Goal: Task Accomplishment & Management: Use online tool/utility

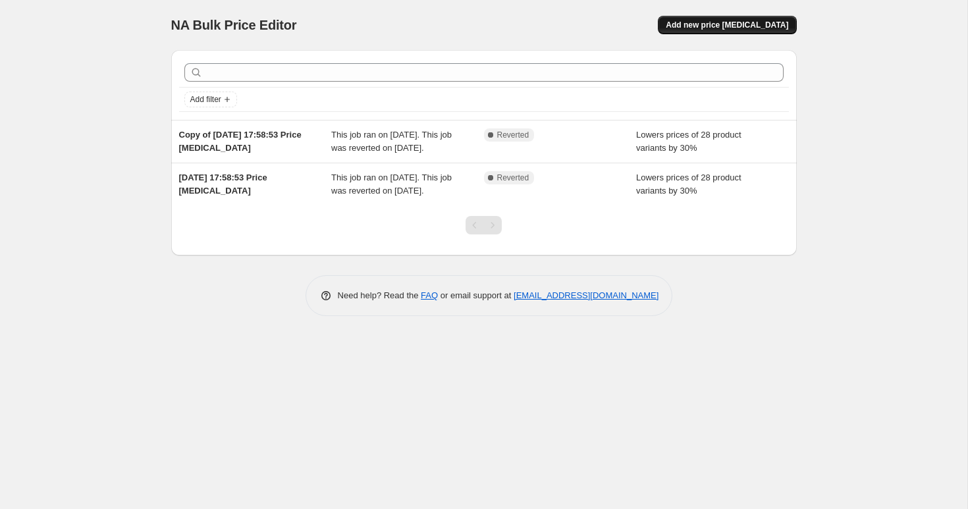
click at [733, 26] on span "Add new price [MEDICAL_DATA]" at bounding box center [727, 25] width 123 height 11
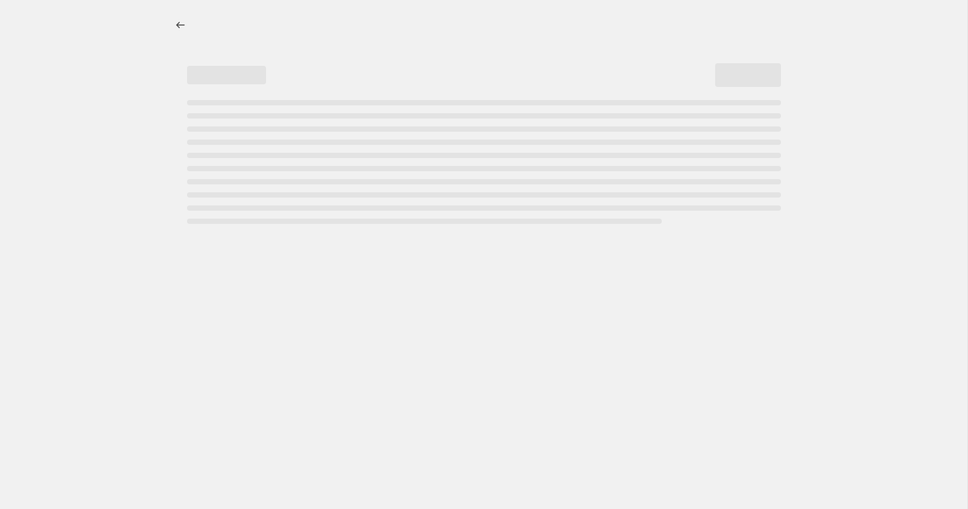
select select "percentage"
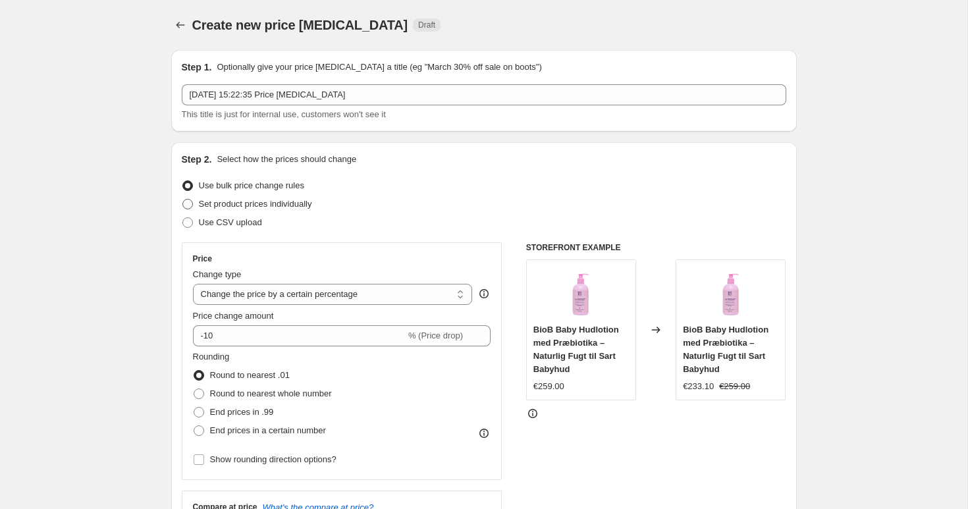
click at [192, 204] on span at bounding box center [187, 204] width 11 height 11
click at [183, 200] on input "Set product prices individually" at bounding box center [182, 199] width 1 height 1
radio input "true"
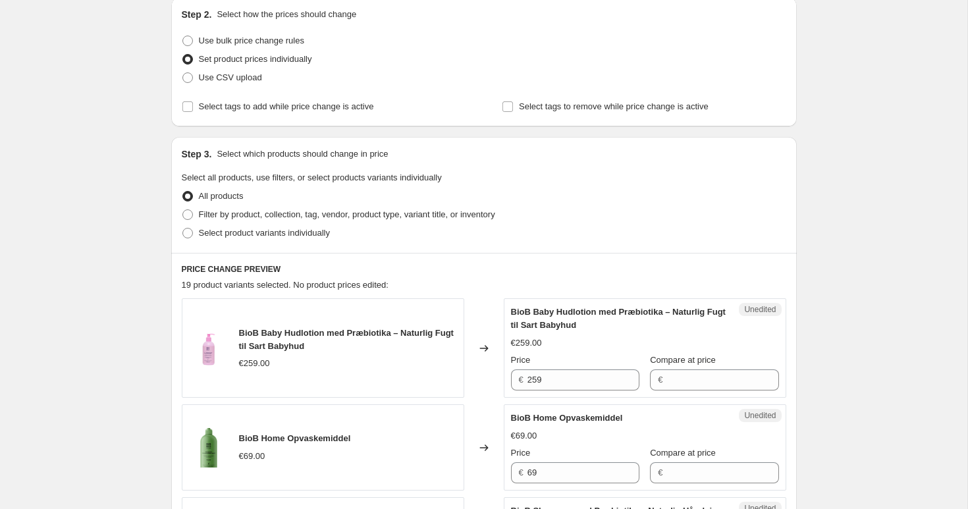
scroll to position [148, 0]
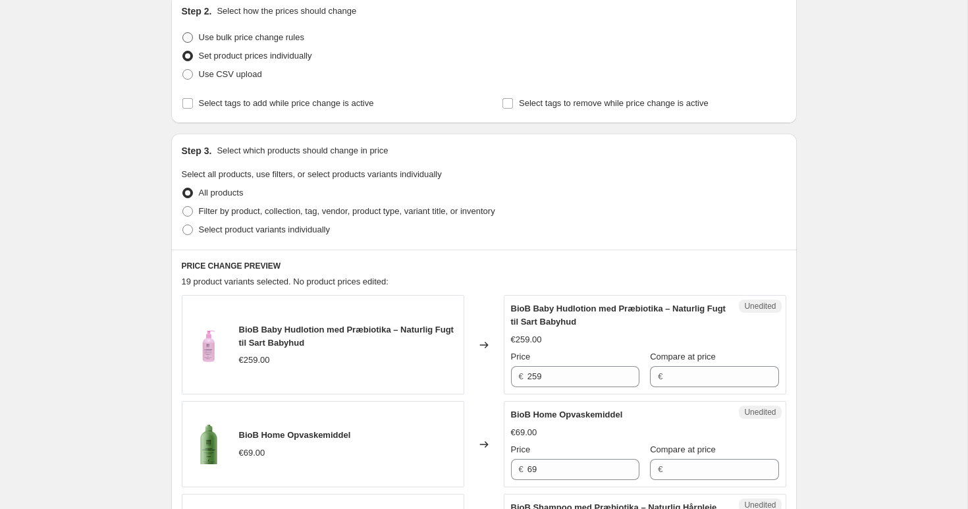
click at [186, 36] on span at bounding box center [187, 37] width 11 height 11
click at [183, 33] on input "Use bulk price change rules" at bounding box center [182, 32] width 1 height 1
radio input "true"
select select "percentage"
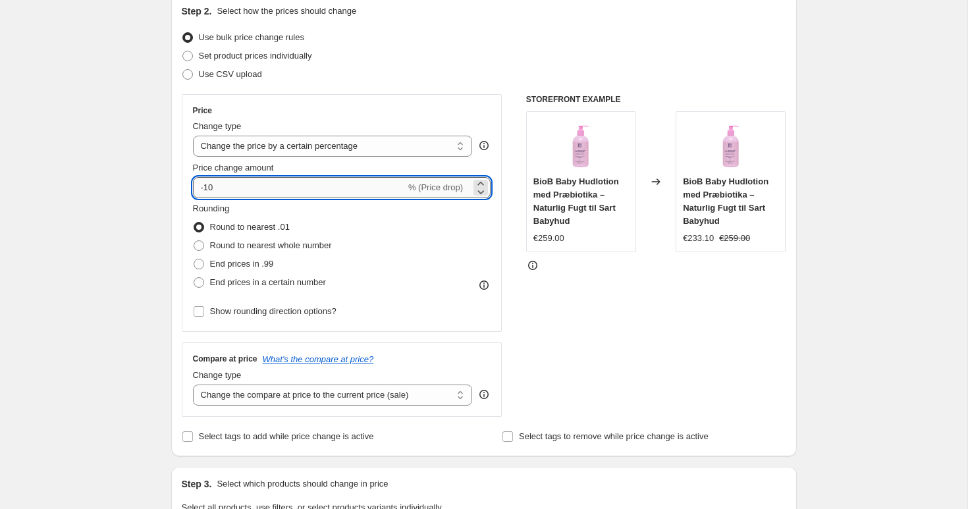
click at [252, 193] on input "-10" at bounding box center [299, 187] width 213 height 21
type input "-1"
type input "-0"
type input "-4"
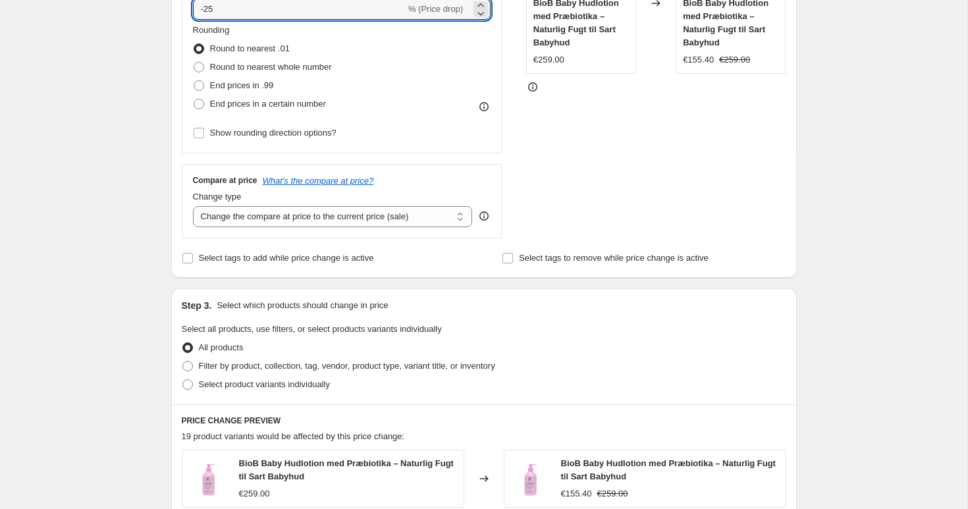
scroll to position [339, 0]
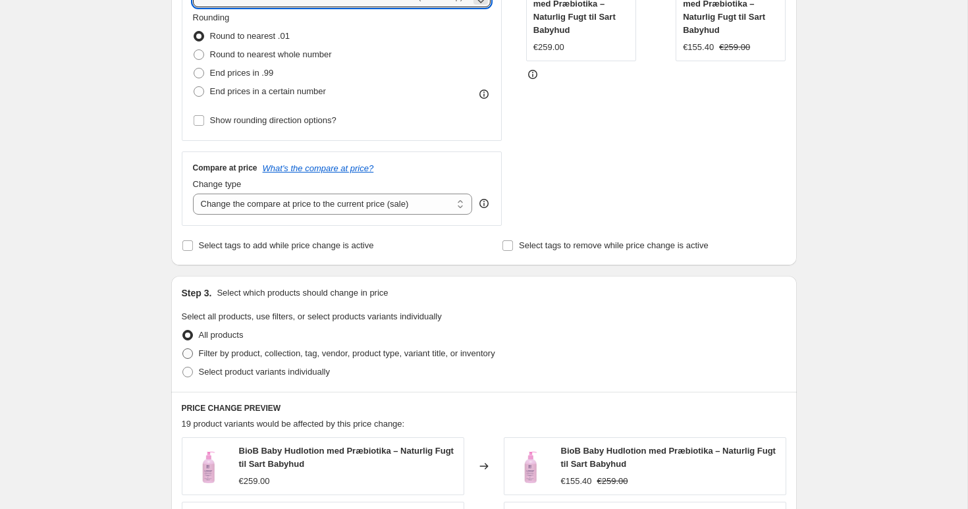
type input "-25"
click at [184, 350] on span at bounding box center [187, 353] width 11 height 11
click at [183, 349] on input "Filter by product, collection, tag, vendor, product type, variant title, or inv…" at bounding box center [182, 348] width 1 height 1
radio input "true"
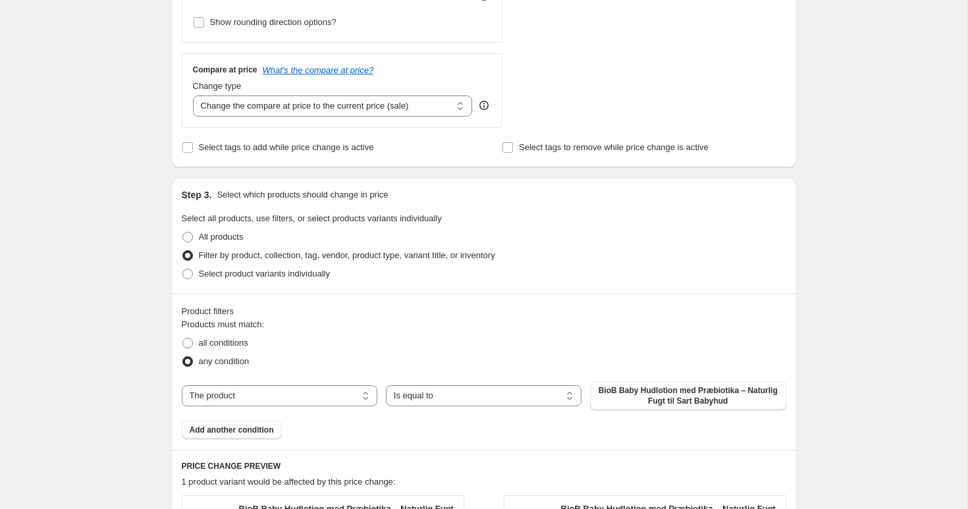
scroll to position [494, 0]
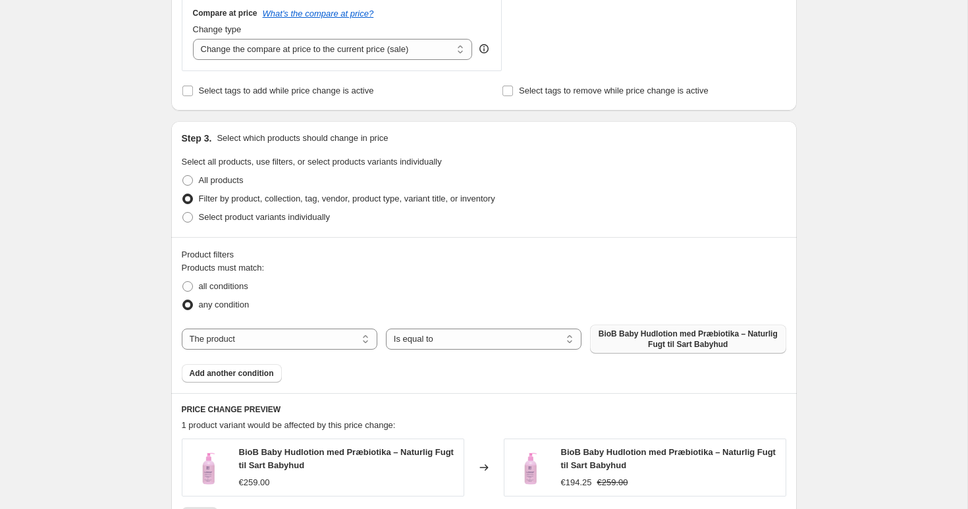
click at [666, 339] on span "BioB Baby Hudlotion med Præbiotika – Naturlig Fugt til Sart Babyhud" at bounding box center [688, 339] width 180 height 21
click at [234, 371] on span "Add another condition" at bounding box center [232, 373] width 84 height 11
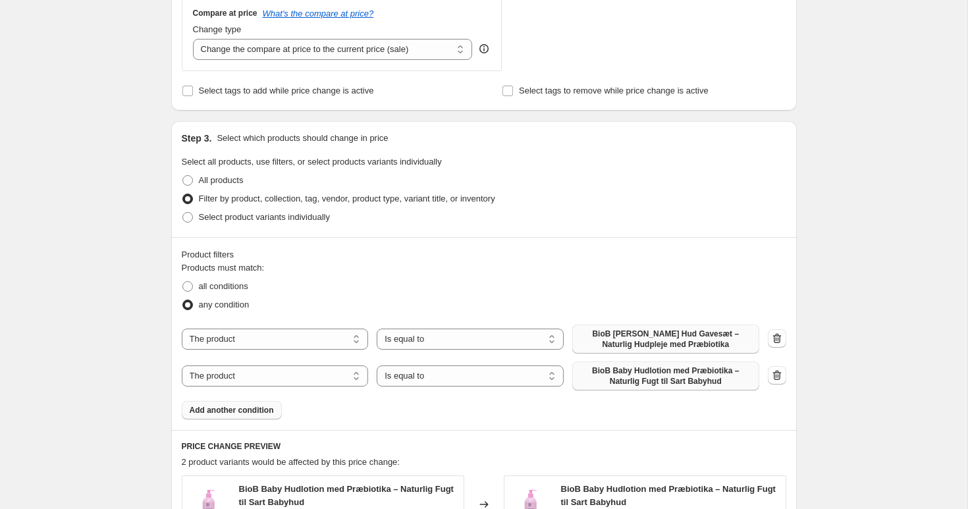
click at [611, 369] on span "BioB Baby Hudlotion med Præbiotika – Naturlig Fugt til Sart Babyhud" at bounding box center [665, 376] width 171 height 21
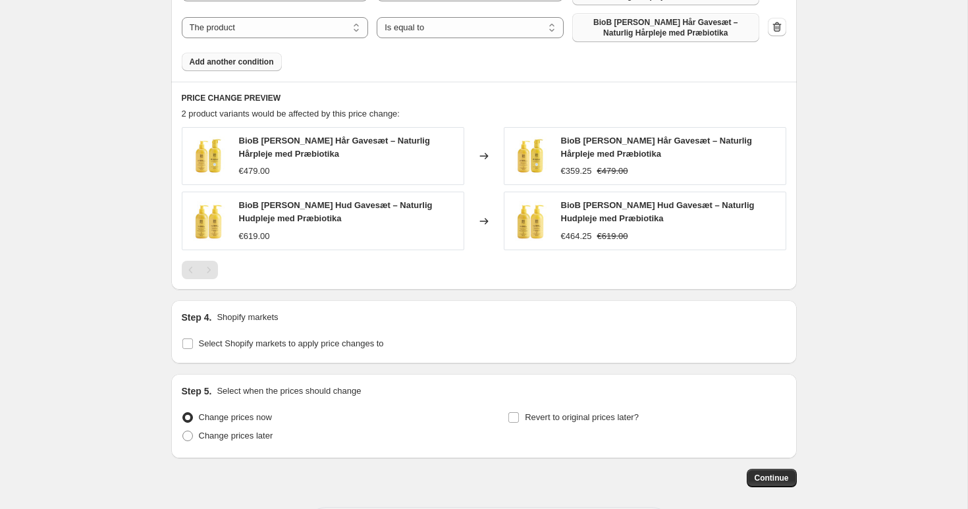
scroll to position [851, 0]
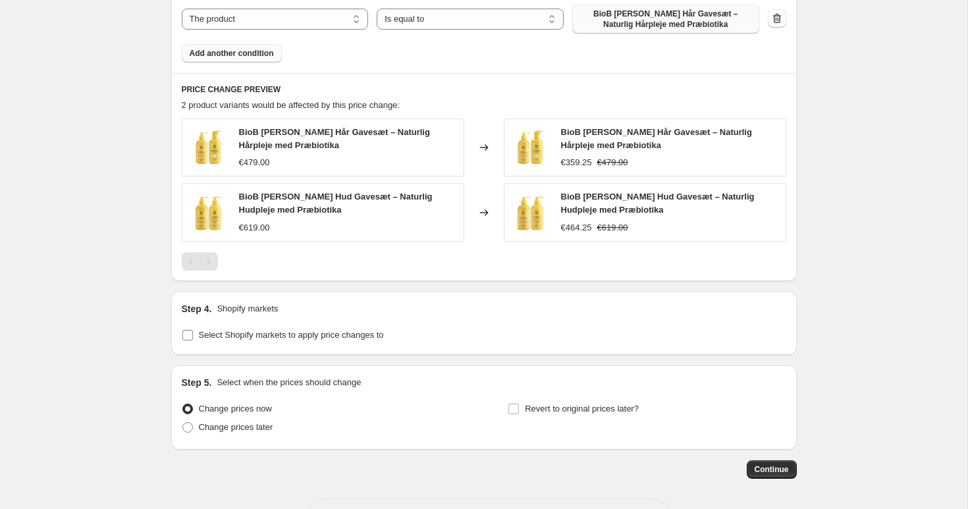
click at [270, 340] on span "Select Shopify markets to apply price changes to" at bounding box center [291, 335] width 185 height 10
click at [193, 340] on input "Select Shopify markets to apply price changes to" at bounding box center [187, 335] width 11 height 11
checkbox input "true"
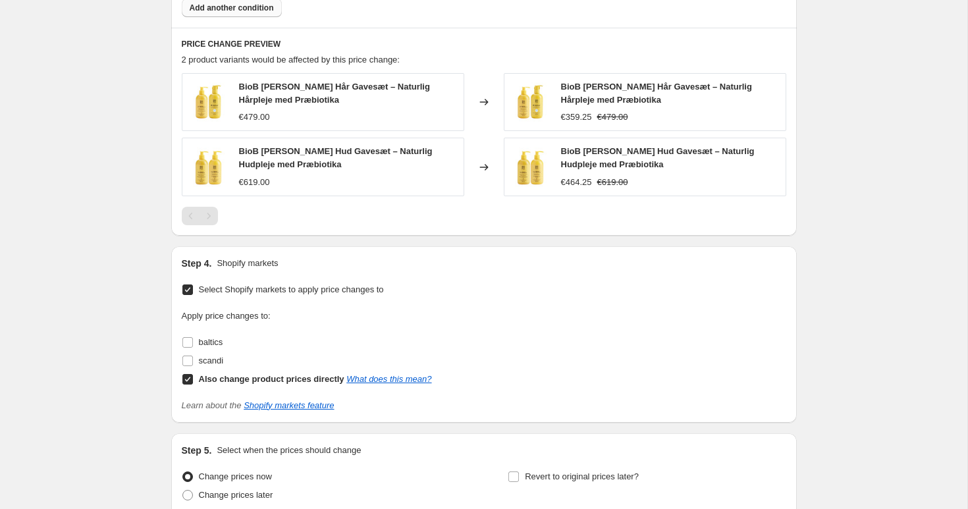
scroll to position [905, 0]
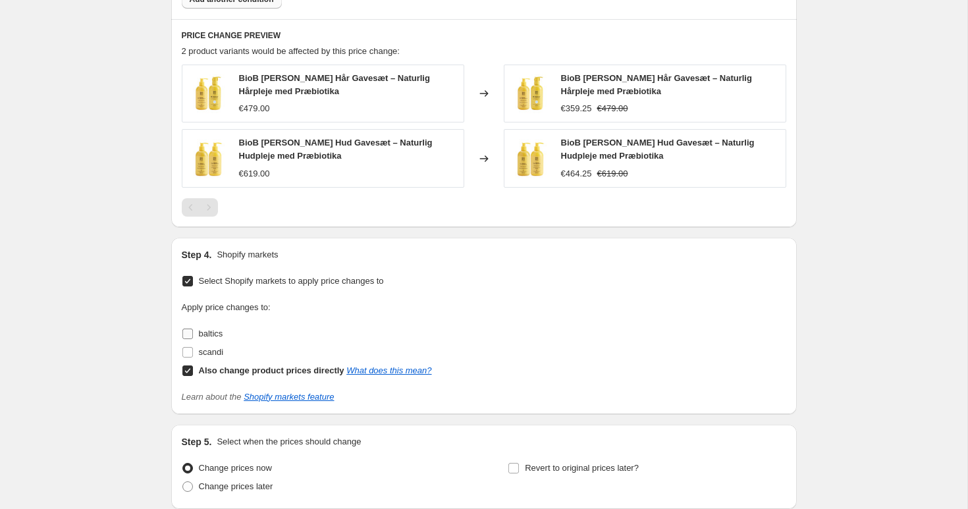
click at [202, 335] on span "baltics" at bounding box center [211, 334] width 24 height 10
click at [193, 335] on input "baltics" at bounding box center [187, 334] width 11 height 11
checkbox input "true"
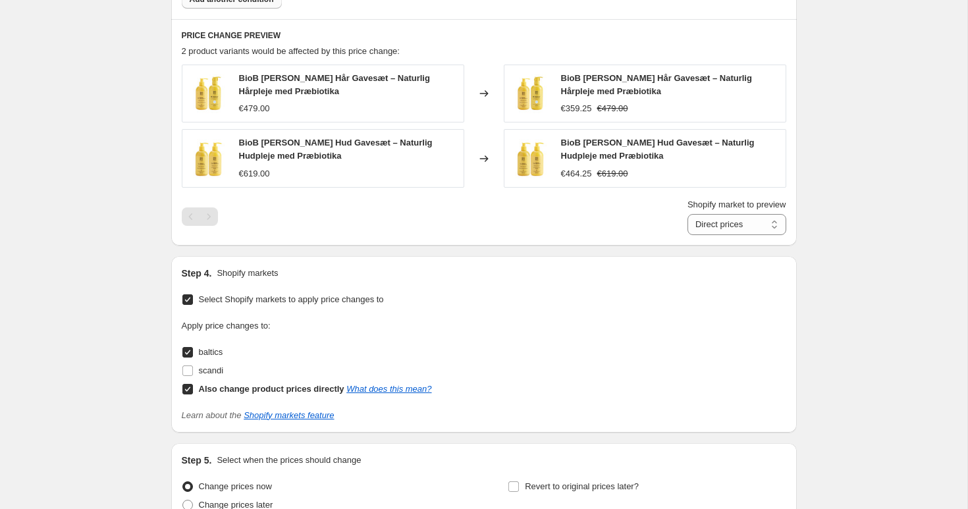
click at [190, 390] on input "Also change product prices directly What does this mean?" at bounding box center [187, 389] width 11 height 11
checkbox input "false"
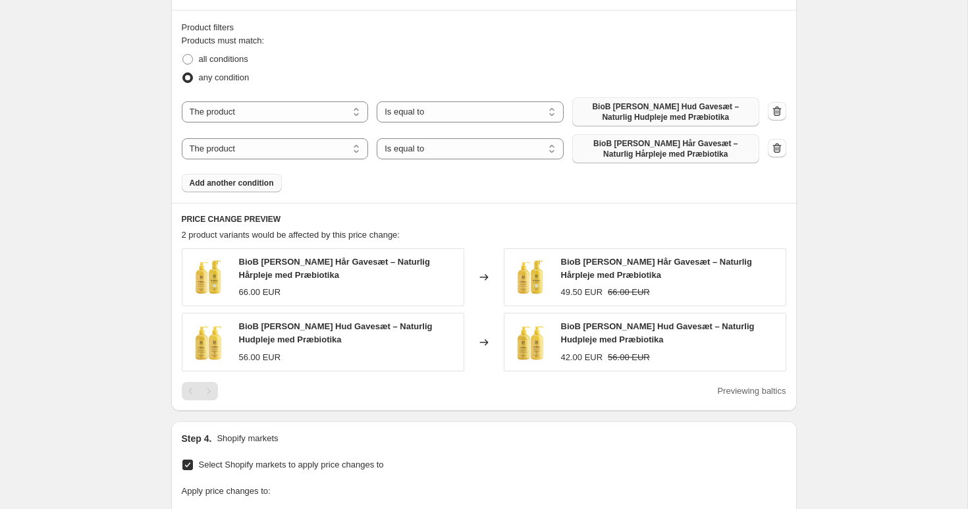
scroll to position [1014, 0]
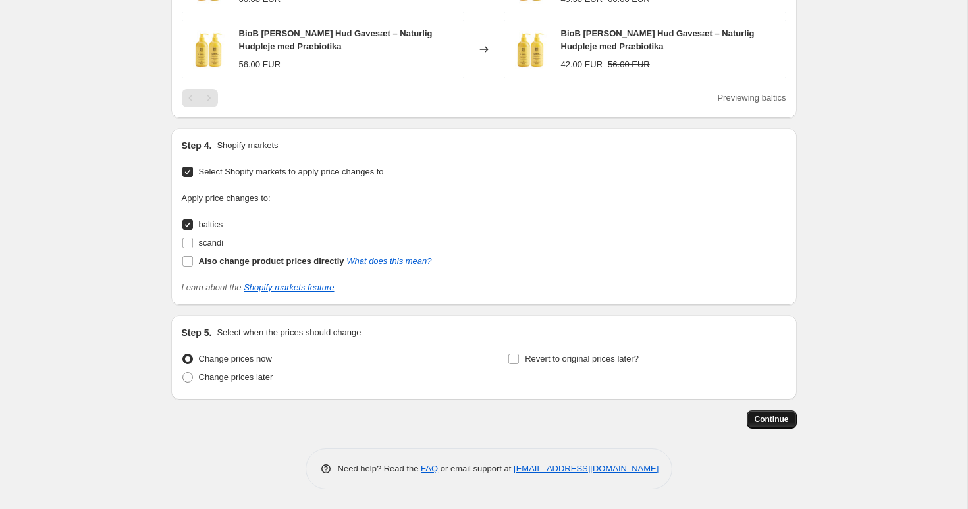
click at [779, 418] on span "Continue" at bounding box center [772, 419] width 34 height 11
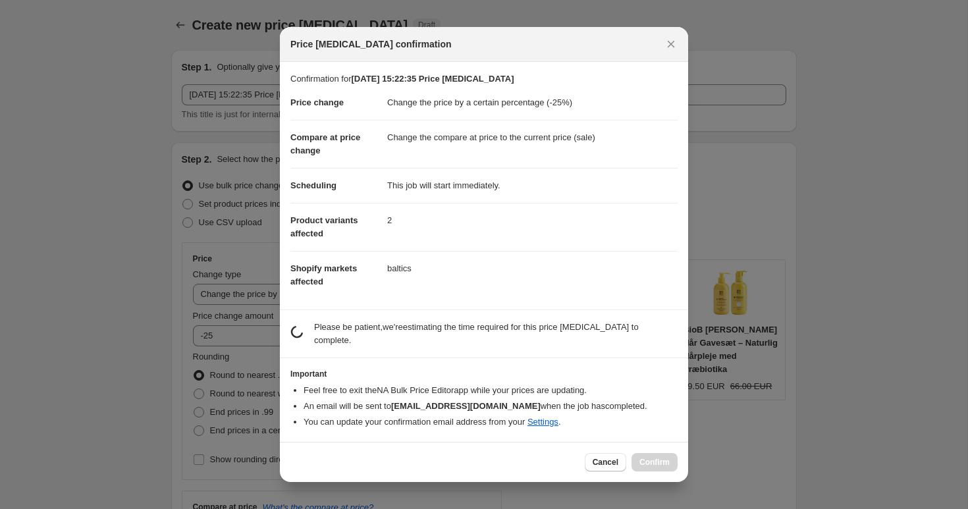
scroll to position [0, 0]
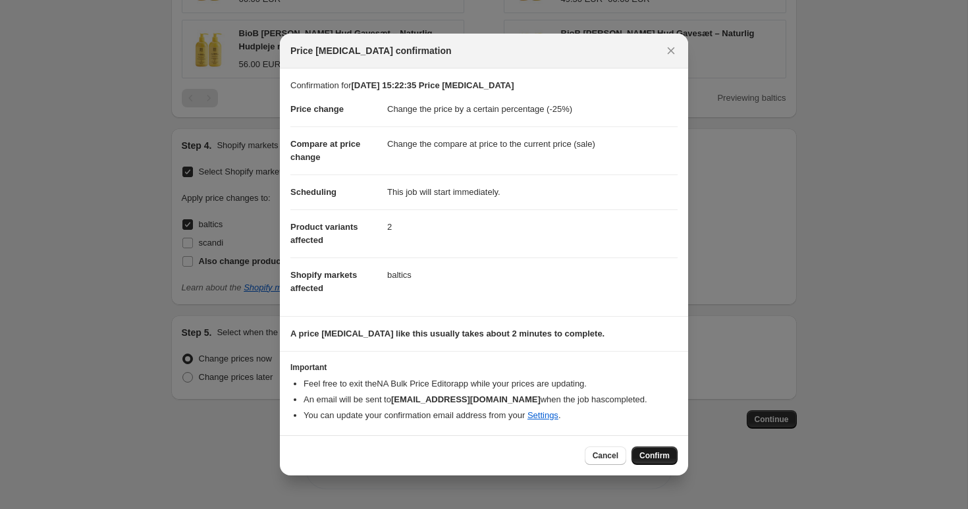
click at [651, 458] on span "Confirm" at bounding box center [655, 455] width 30 height 11
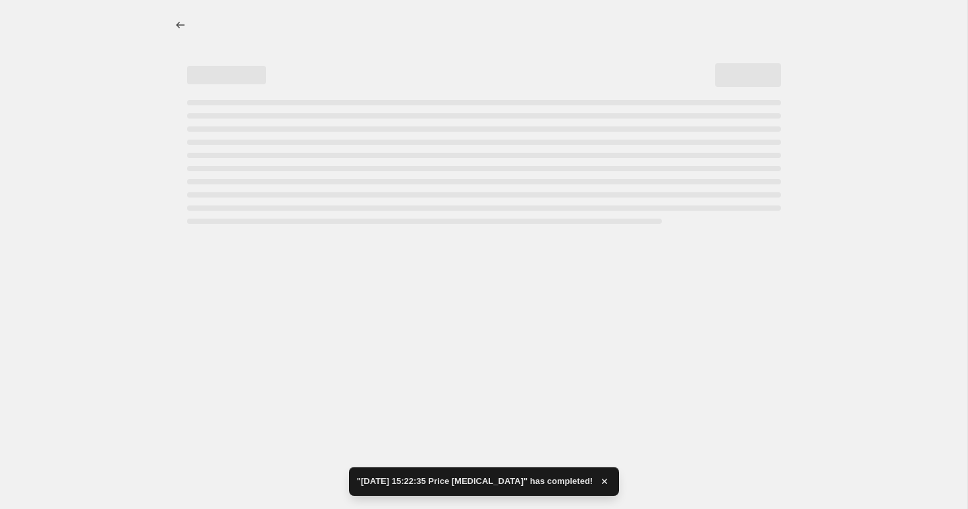
select select "percentage"
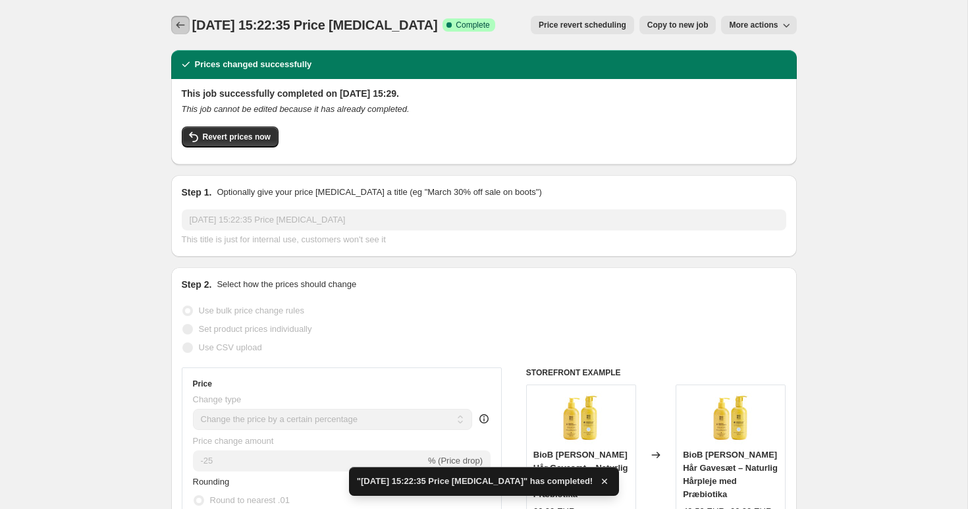
click at [187, 26] on button "Price change jobs" at bounding box center [180, 25] width 18 height 18
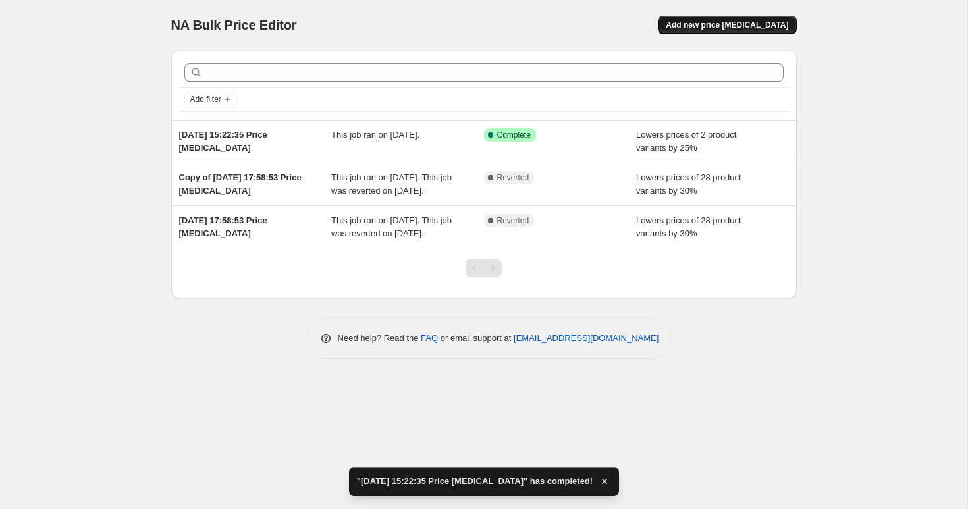
click at [751, 25] on span "Add new price [MEDICAL_DATA]" at bounding box center [727, 25] width 123 height 11
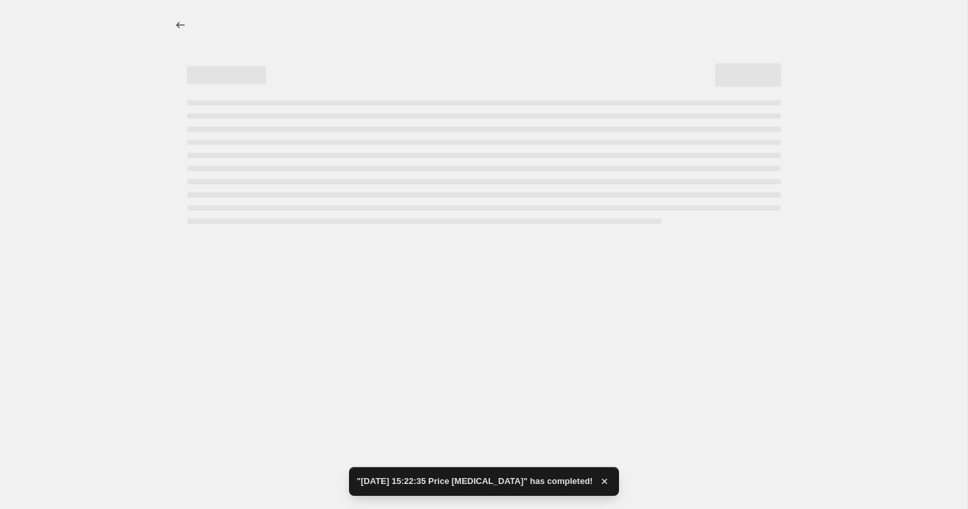
select select "percentage"
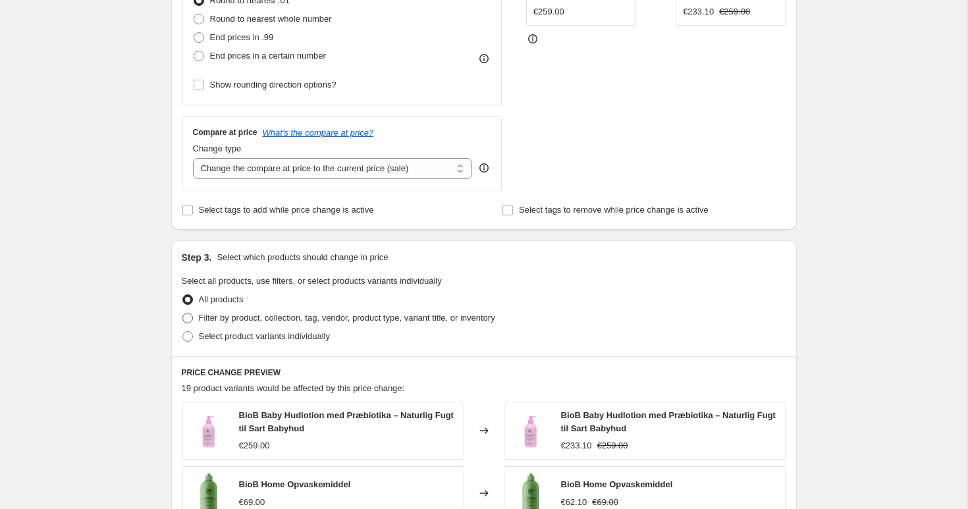
scroll to position [375, 0]
click at [244, 317] on span "Filter by product, collection, tag, vendor, product type, variant title, or inv…" at bounding box center [347, 317] width 296 height 10
click at [183, 313] on input "Filter by product, collection, tag, vendor, product type, variant title, or inv…" at bounding box center [182, 312] width 1 height 1
radio input "true"
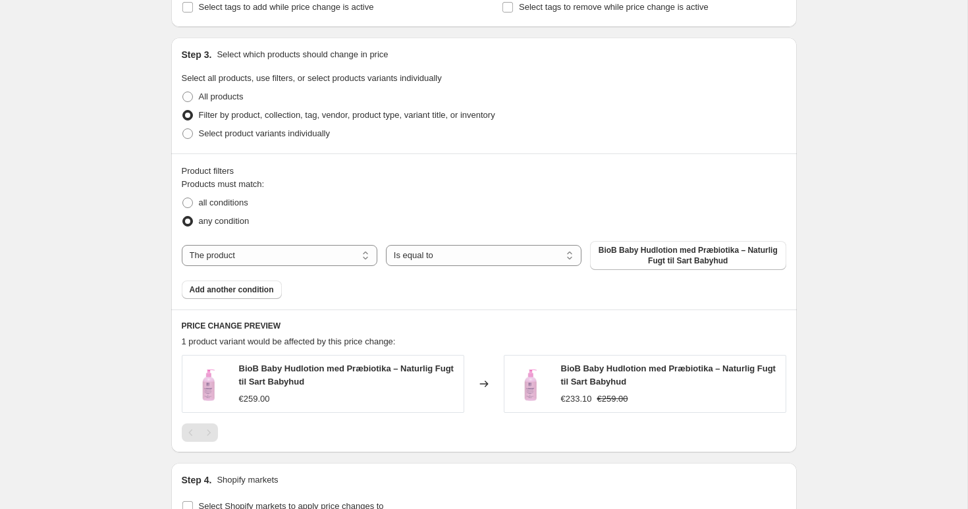
scroll to position [583, 0]
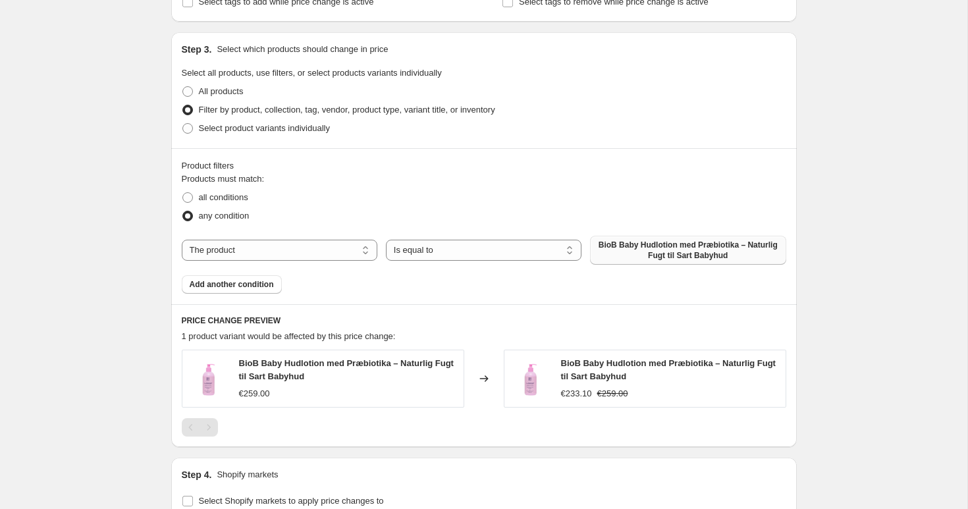
click at [686, 258] on span "BioB Baby Hudlotion med Præbiotika – Naturlig Fugt til Sart Babyhud" at bounding box center [688, 250] width 180 height 21
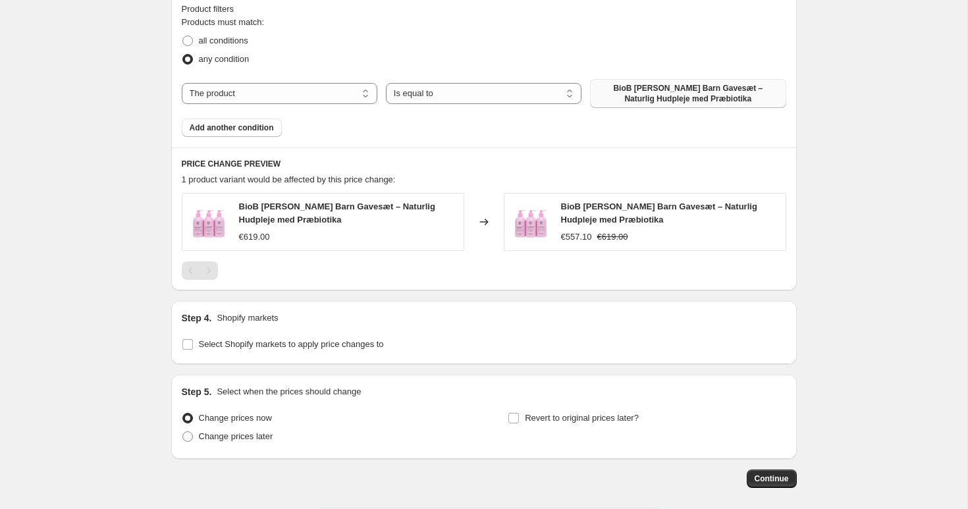
scroll to position [799, 0]
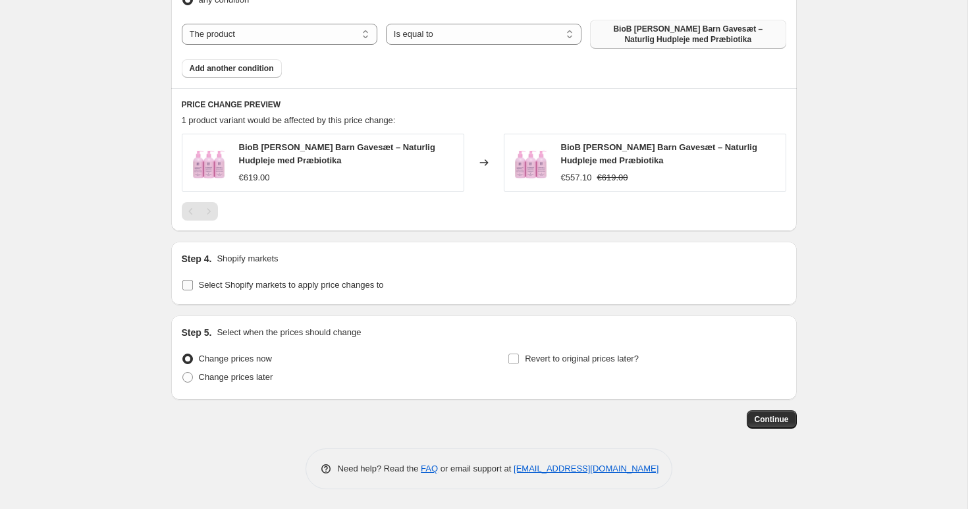
click at [230, 287] on span "Select Shopify markets to apply price changes to" at bounding box center [291, 285] width 185 height 10
click at [193, 287] on input "Select Shopify markets to apply price changes to" at bounding box center [187, 285] width 11 height 11
checkbox input "true"
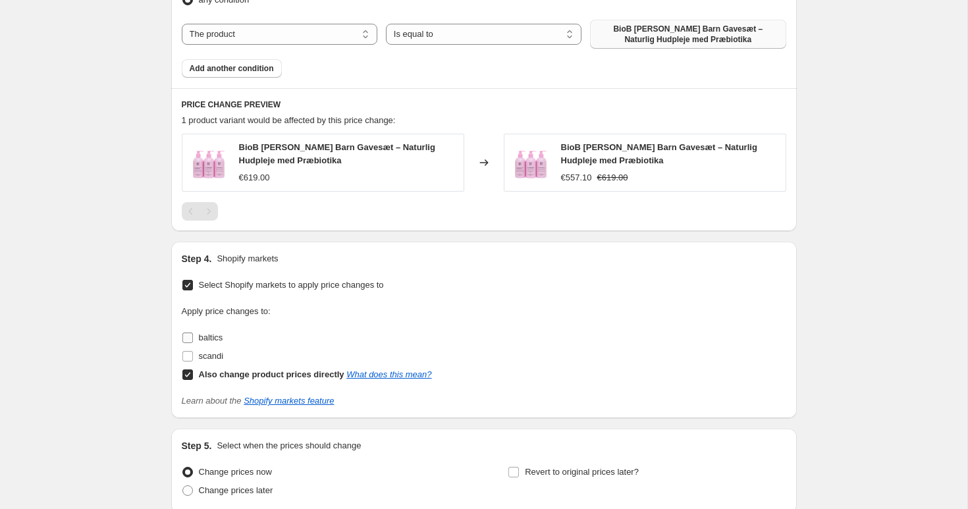
click at [186, 339] on input "baltics" at bounding box center [187, 338] width 11 height 11
checkbox input "true"
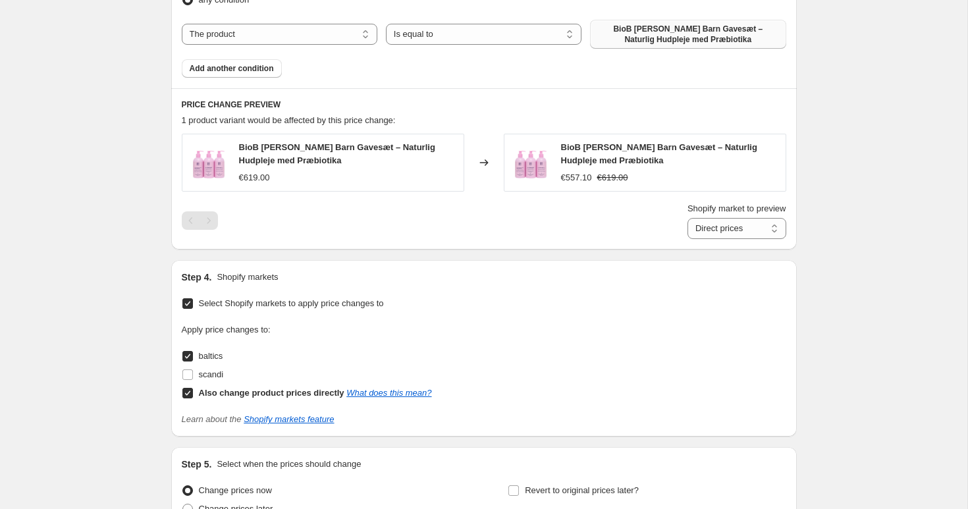
click at [188, 394] on input "Also change product prices directly What does this mean?" at bounding box center [187, 393] width 11 height 11
checkbox input "false"
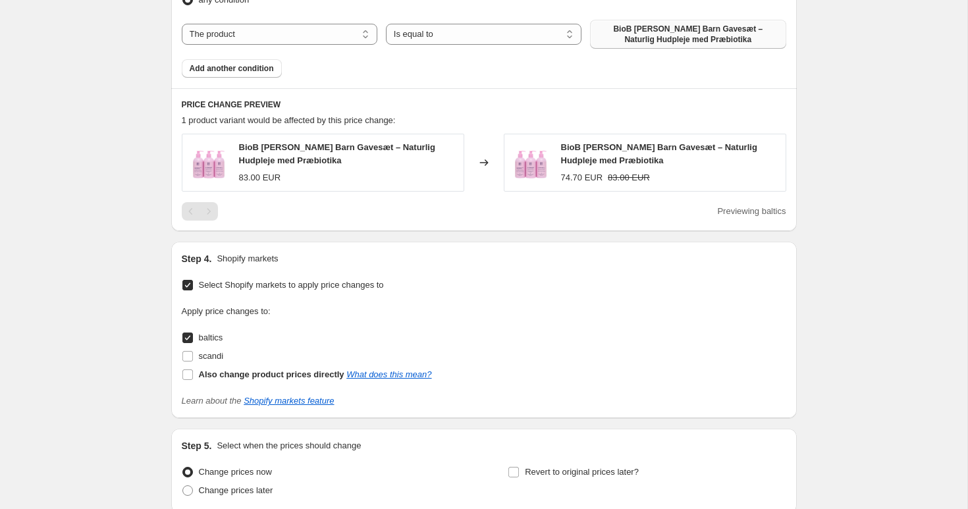
scroll to position [912, 0]
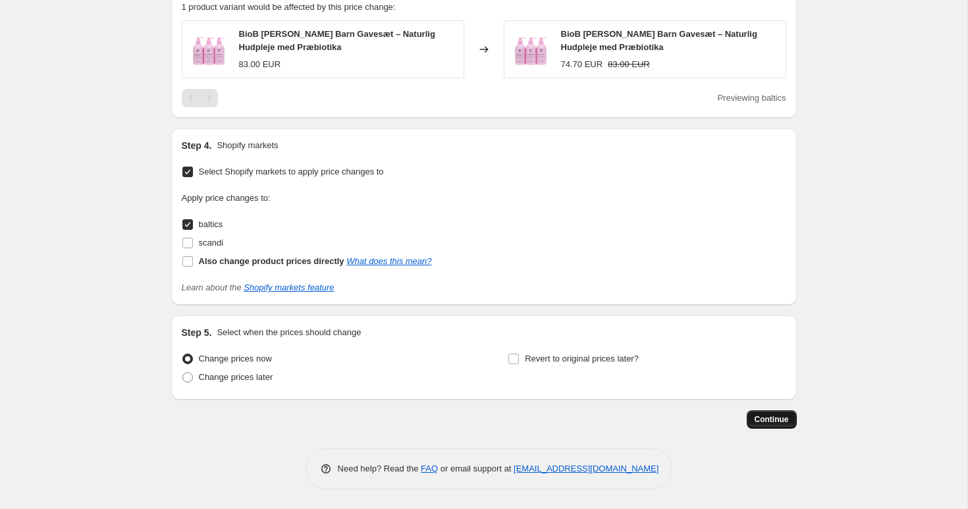
click at [782, 417] on span "Continue" at bounding box center [772, 419] width 34 height 11
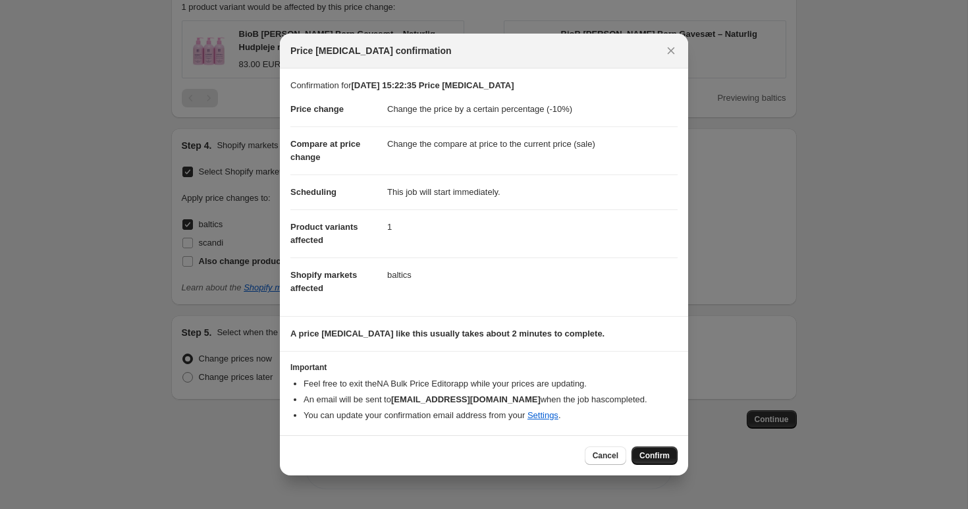
click at [642, 452] on span "Confirm" at bounding box center [655, 455] width 30 height 11
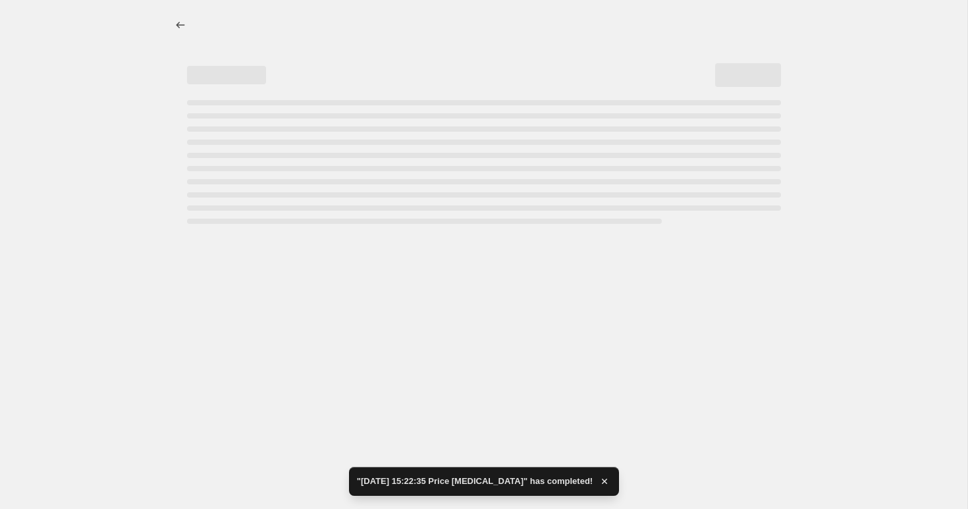
select select "percentage"
